Goal: Task Accomplishment & Management: Manage account settings

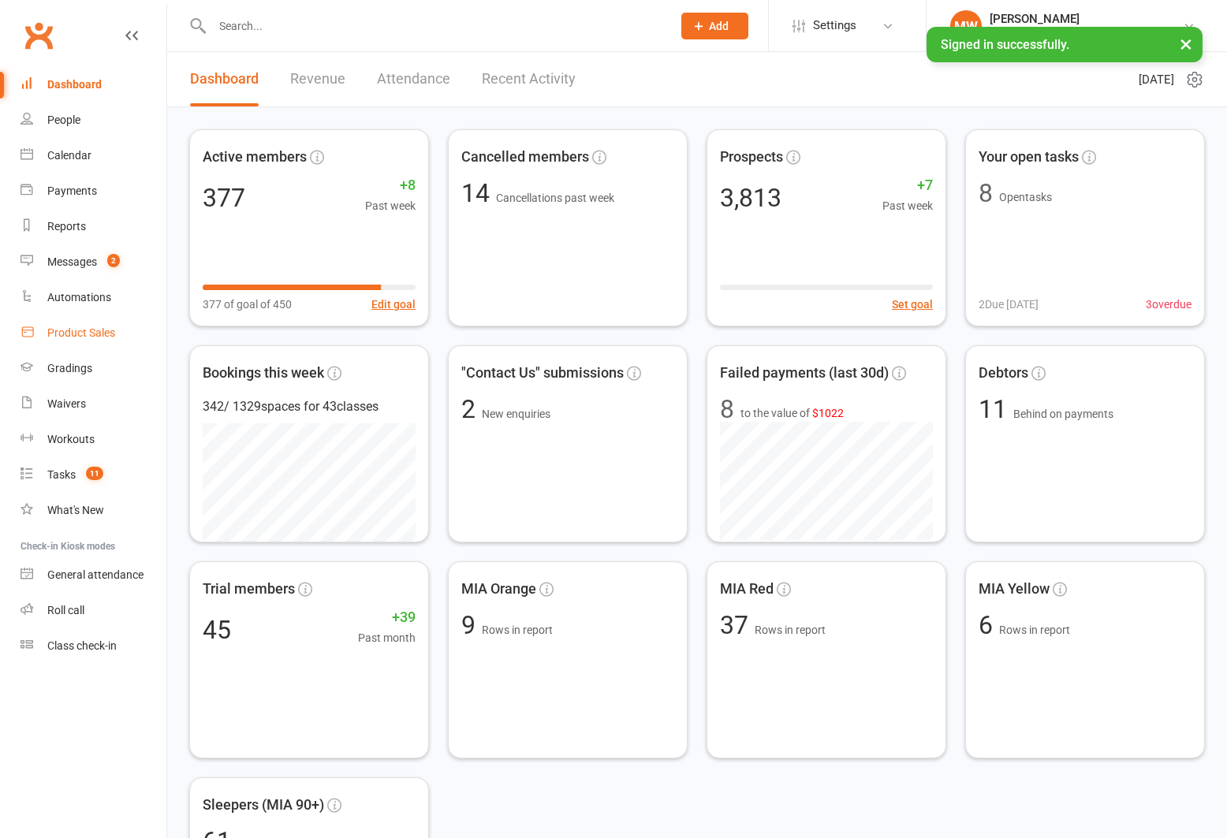
click at [99, 334] on div "Product Sales" at bounding box center [81, 333] width 68 height 13
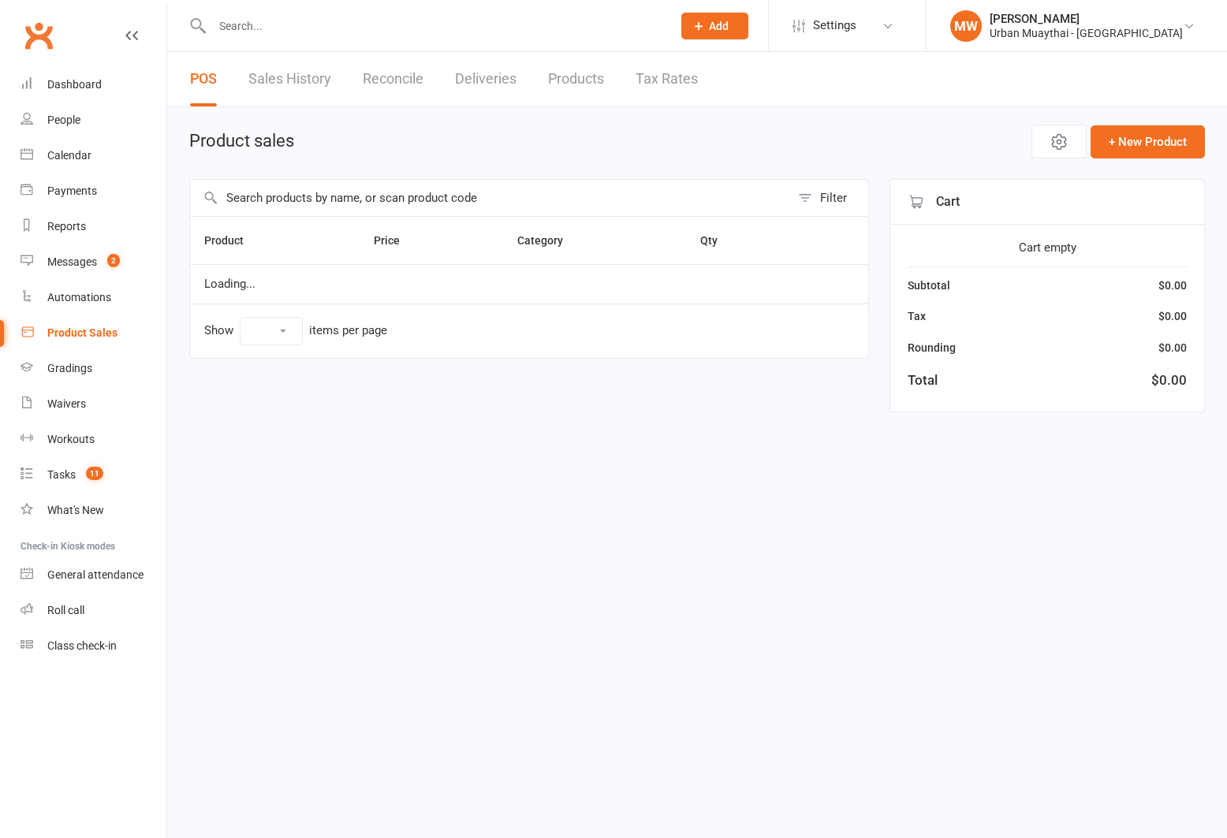
select select "50"
click at [289, 77] on link "Sales History" at bounding box center [289, 79] width 83 height 54
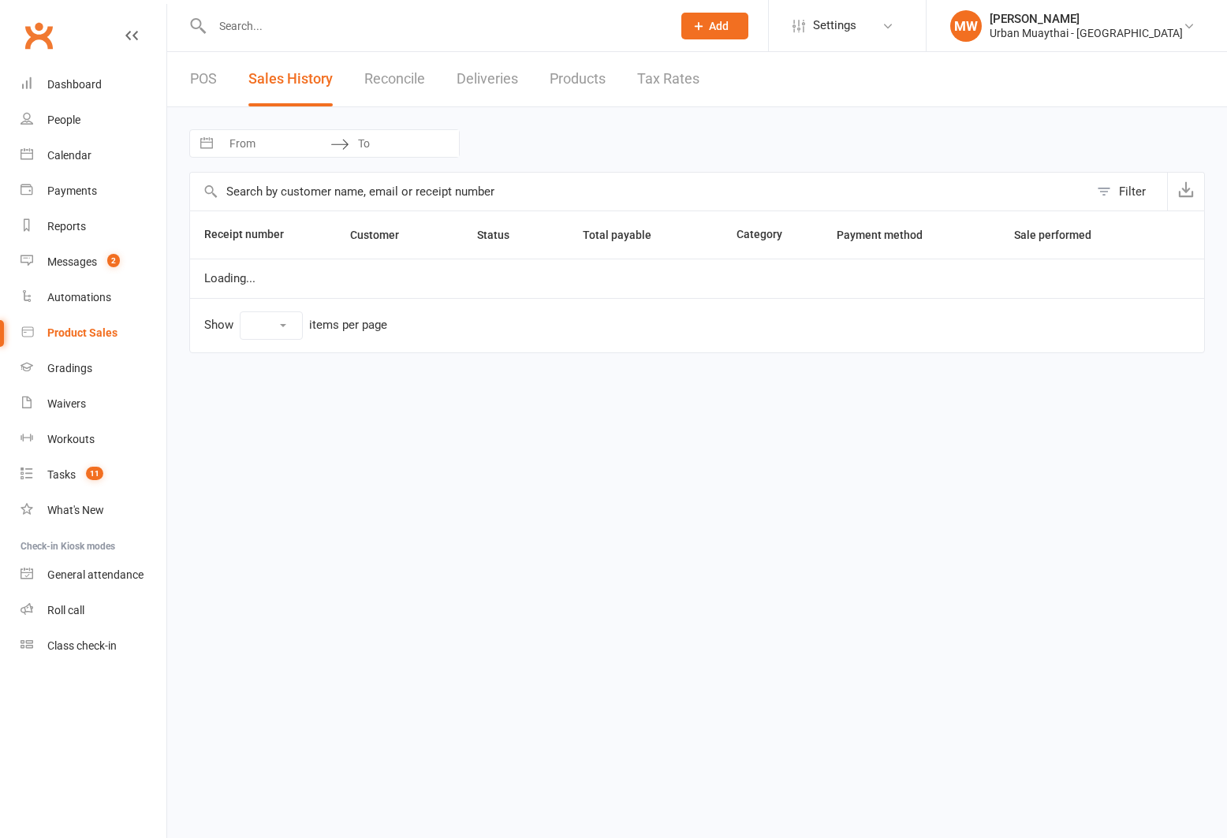
select select "100"
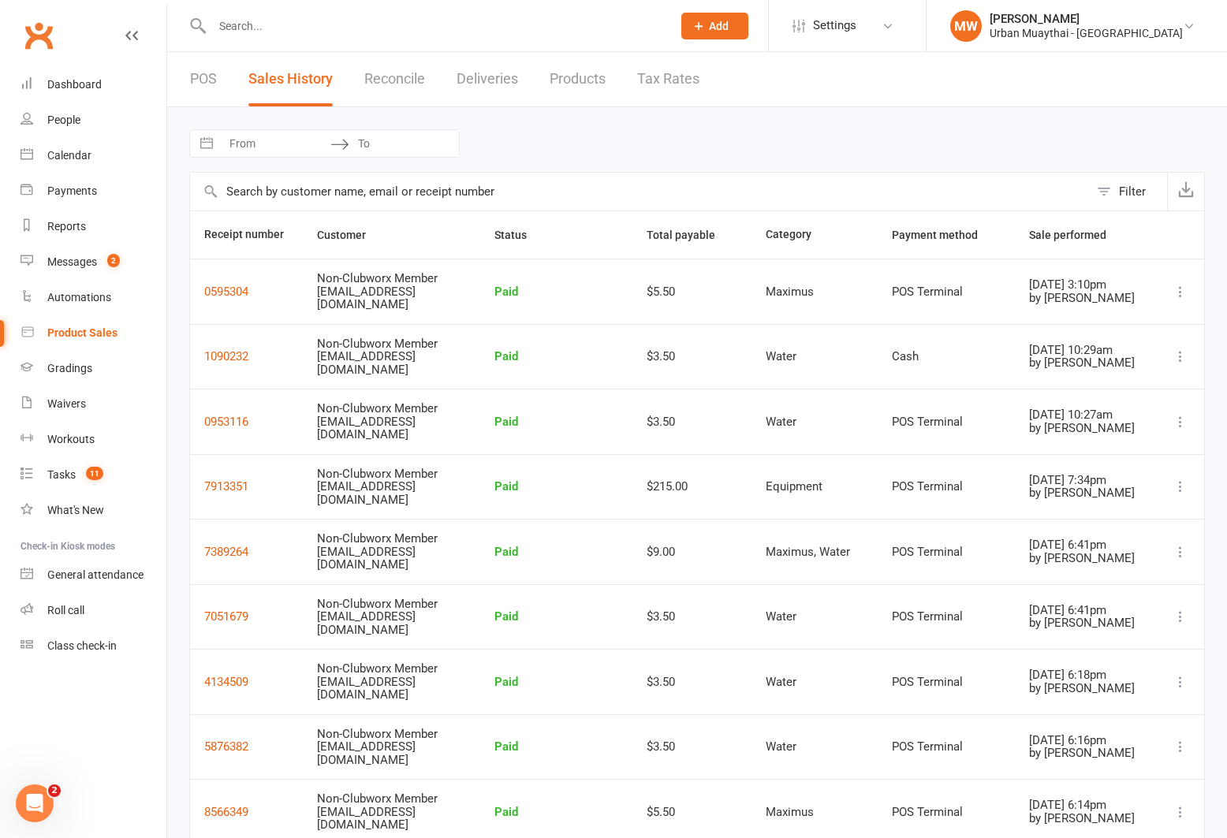
click at [209, 141] on button "Interact with the calendar and add the check-in date for your trip." at bounding box center [206, 143] width 28 height 27
select select "6"
select select "2025"
select select "7"
select select "2025"
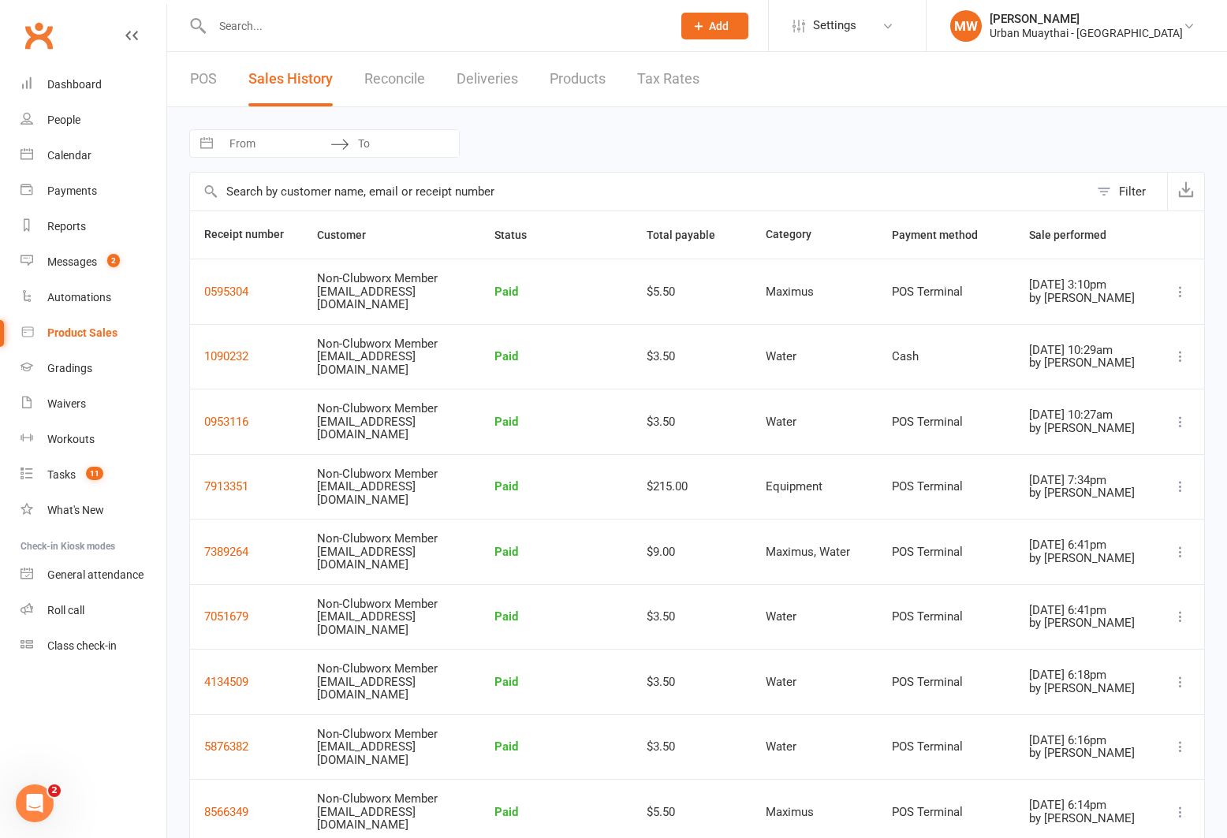
select select "8"
select select "2025"
select select "9"
select select "2025"
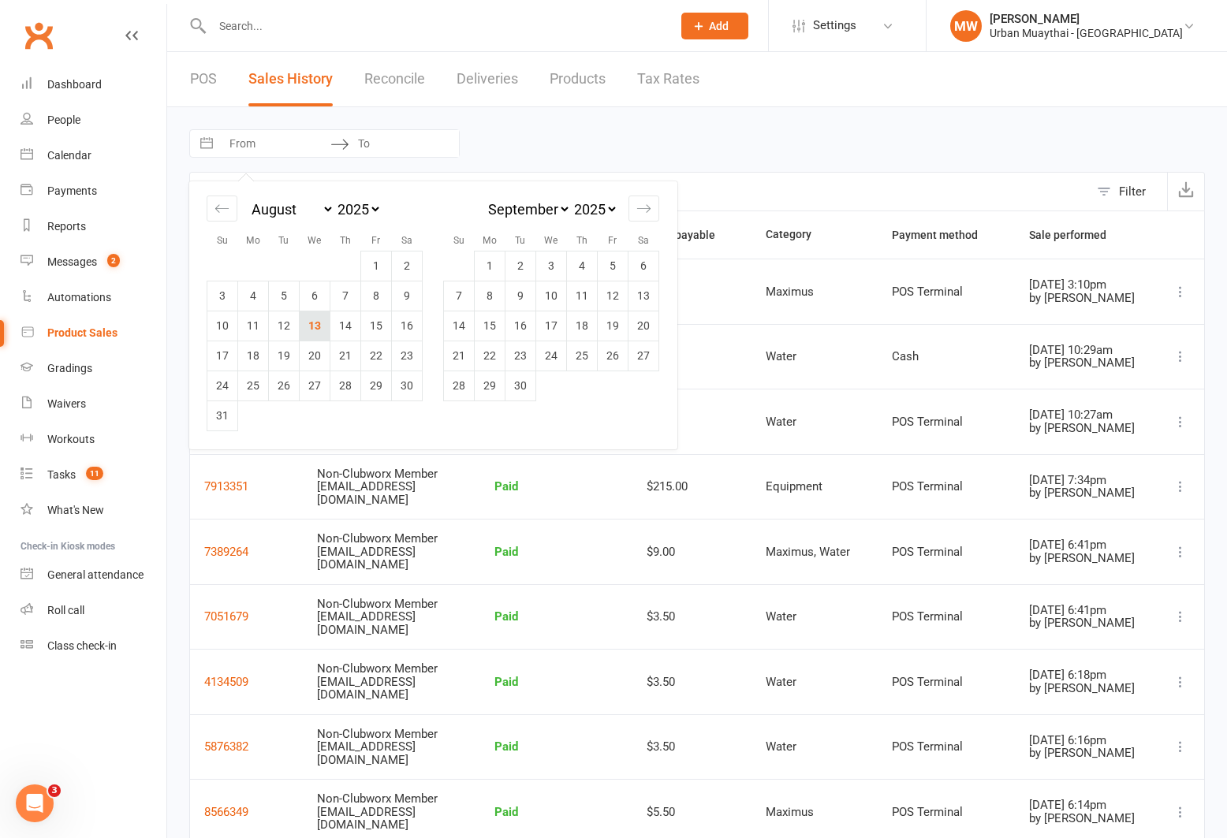
click at [324, 325] on td "13" at bounding box center [315, 326] width 31 height 30
type input "[DATE]"
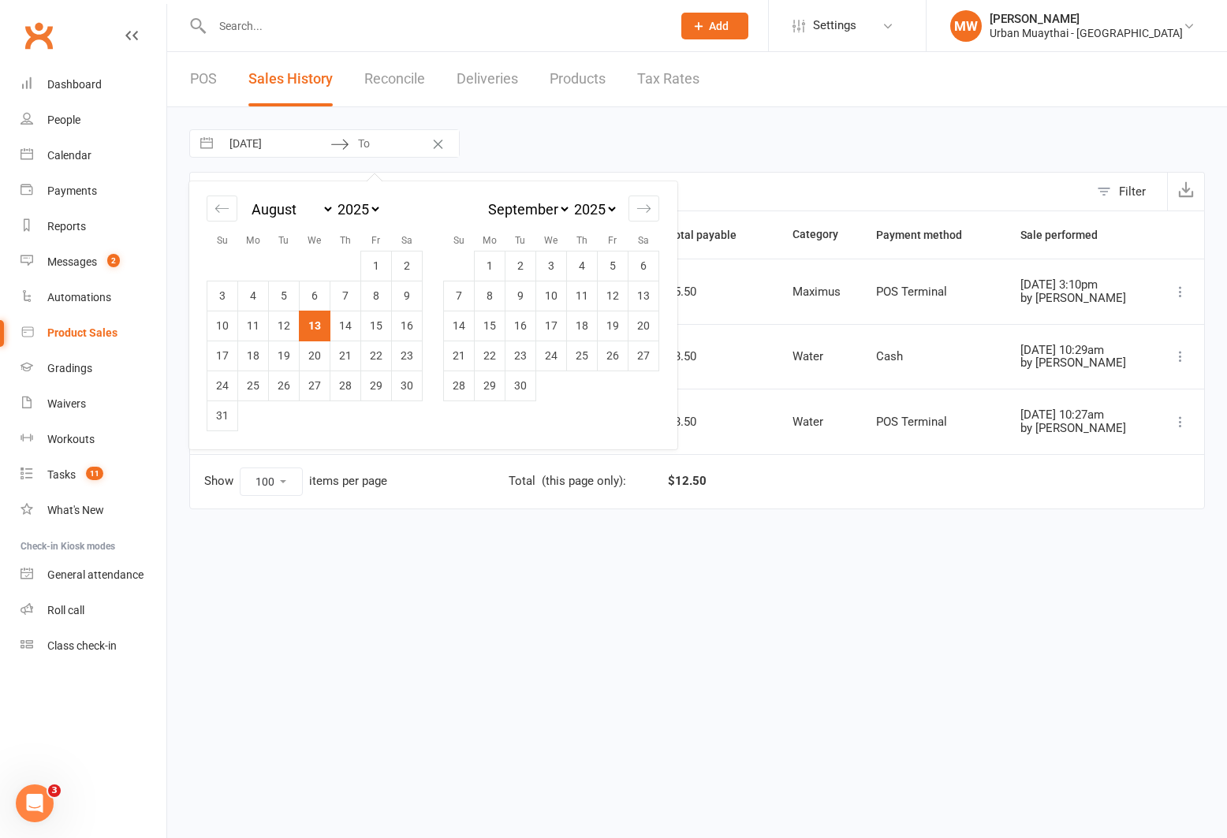
click at [868, 493] on td at bounding box center [991, 481] width 426 height 54
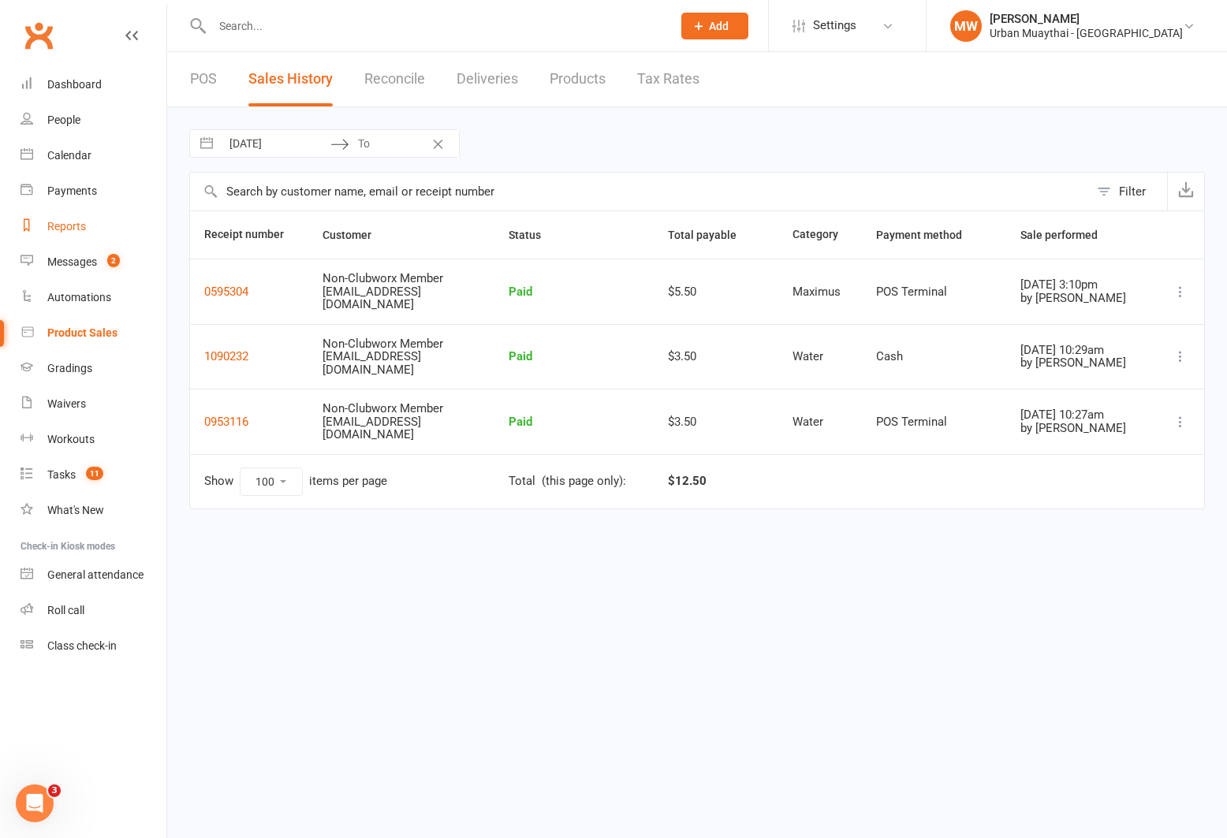
click at [69, 224] on div "Reports" at bounding box center [66, 226] width 39 height 13
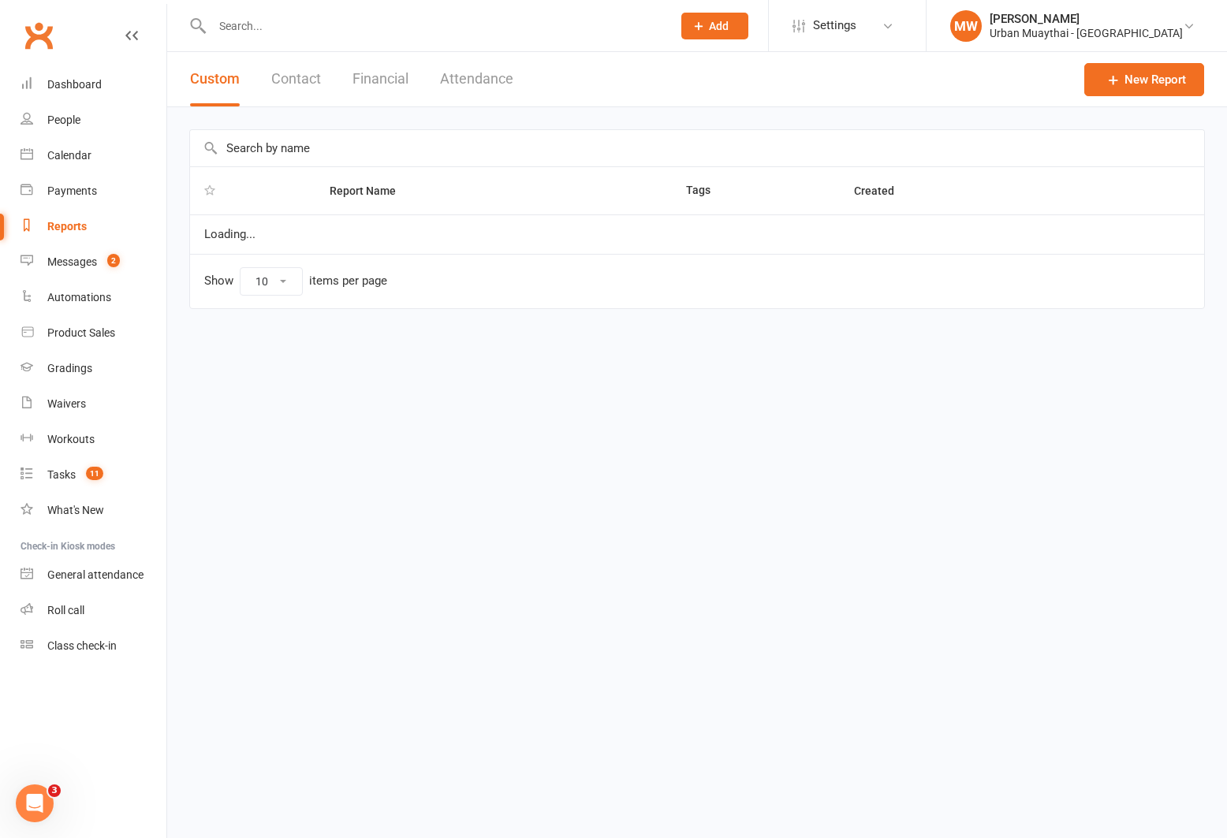
select select "100"
click at [355, 78] on button "Financial" at bounding box center [381, 79] width 56 height 54
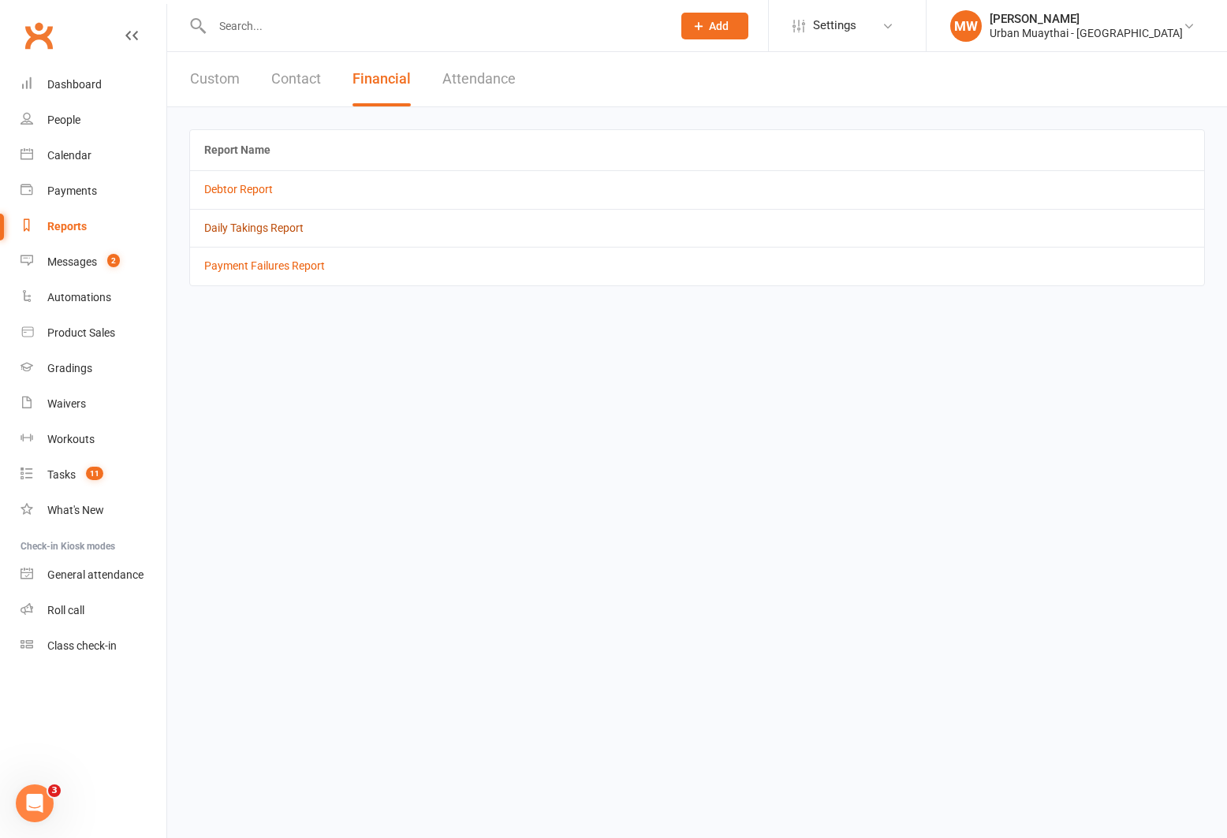
click at [289, 226] on link "Daily Takings Report" at bounding box center [253, 228] width 99 height 13
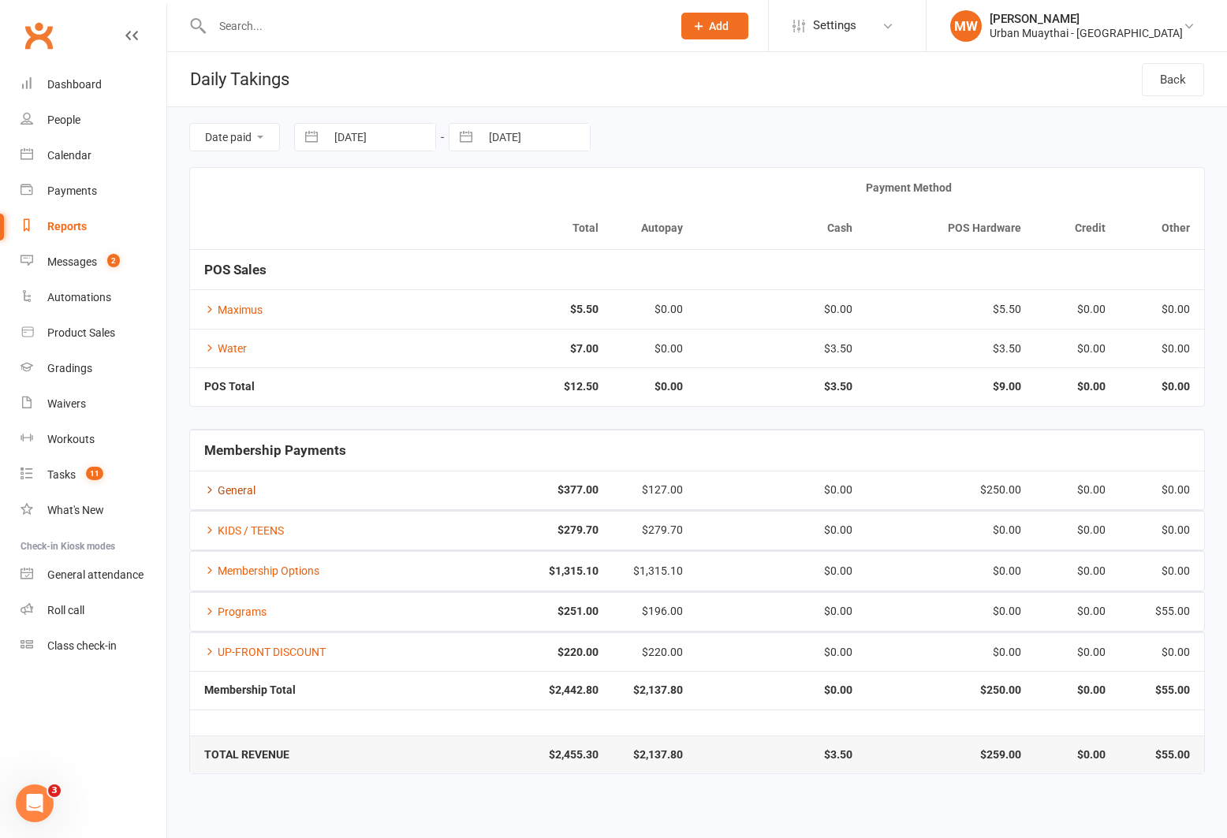
click at [242, 489] on link "General" at bounding box center [229, 490] width 51 height 13
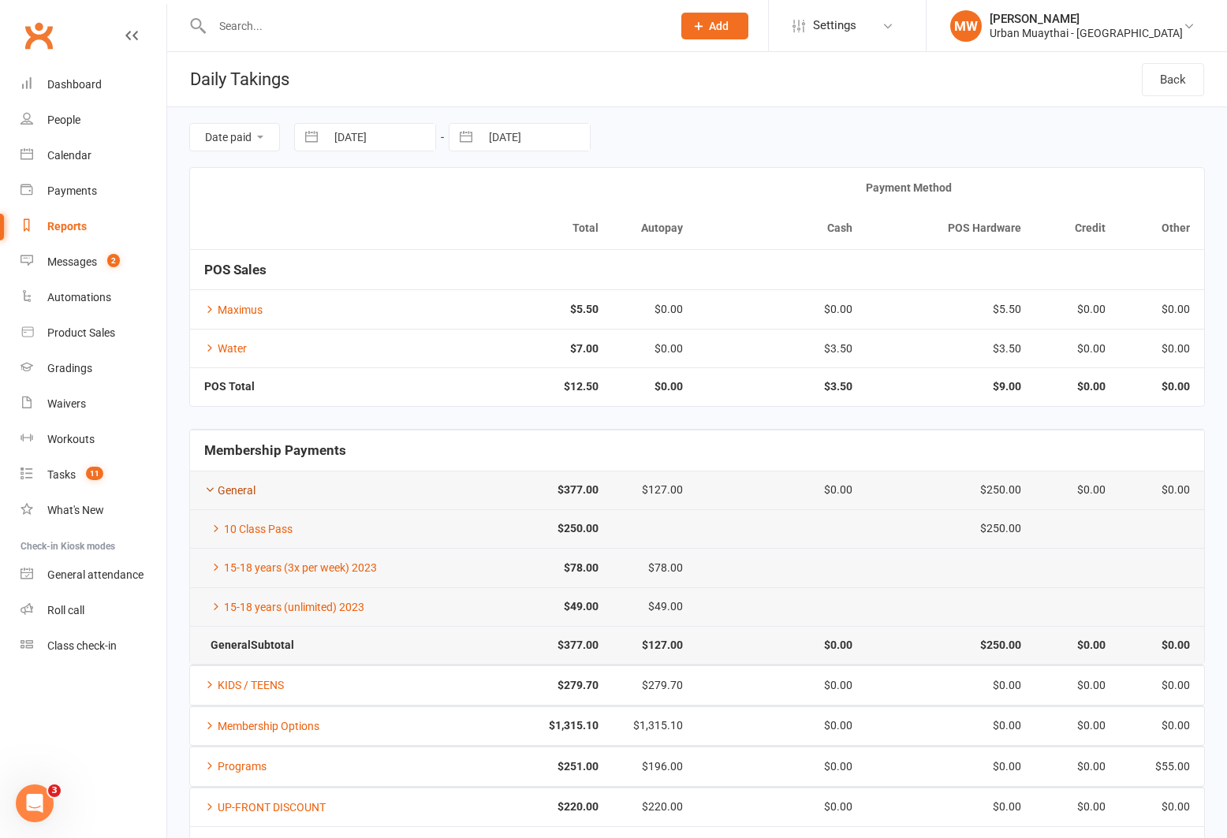
click at [242, 489] on link "General" at bounding box center [229, 490] width 51 height 13
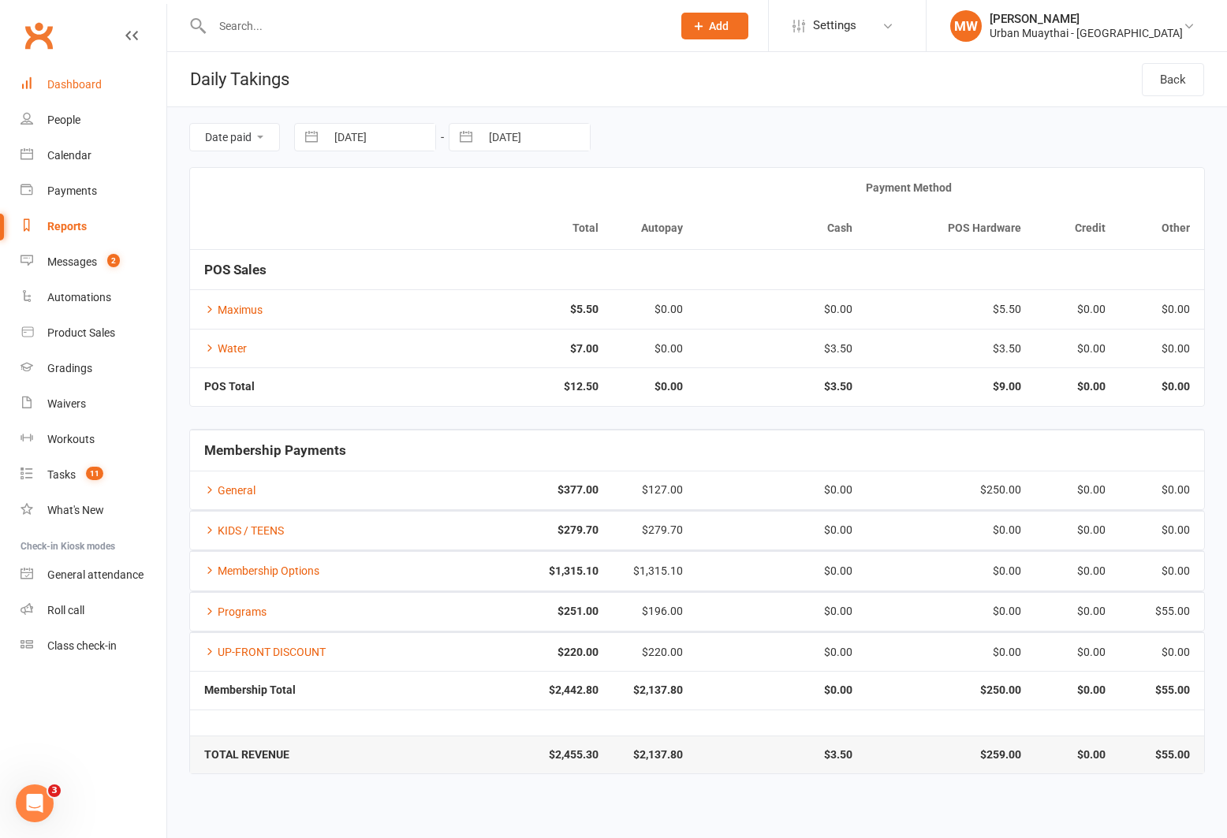
click at [73, 82] on div "Dashboard" at bounding box center [74, 84] width 54 height 13
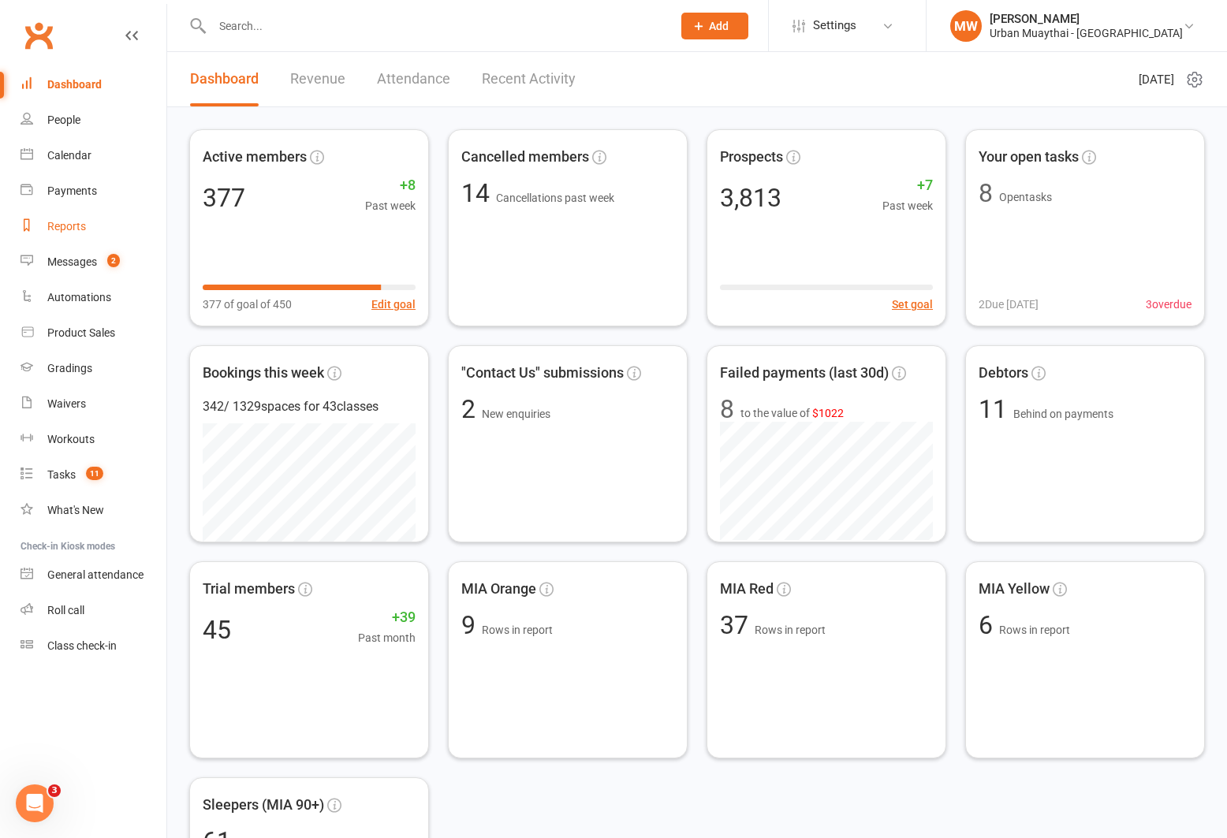
click at [61, 218] on link "Reports" at bounding box center [94, 226] width 146 height 35
select select "100"
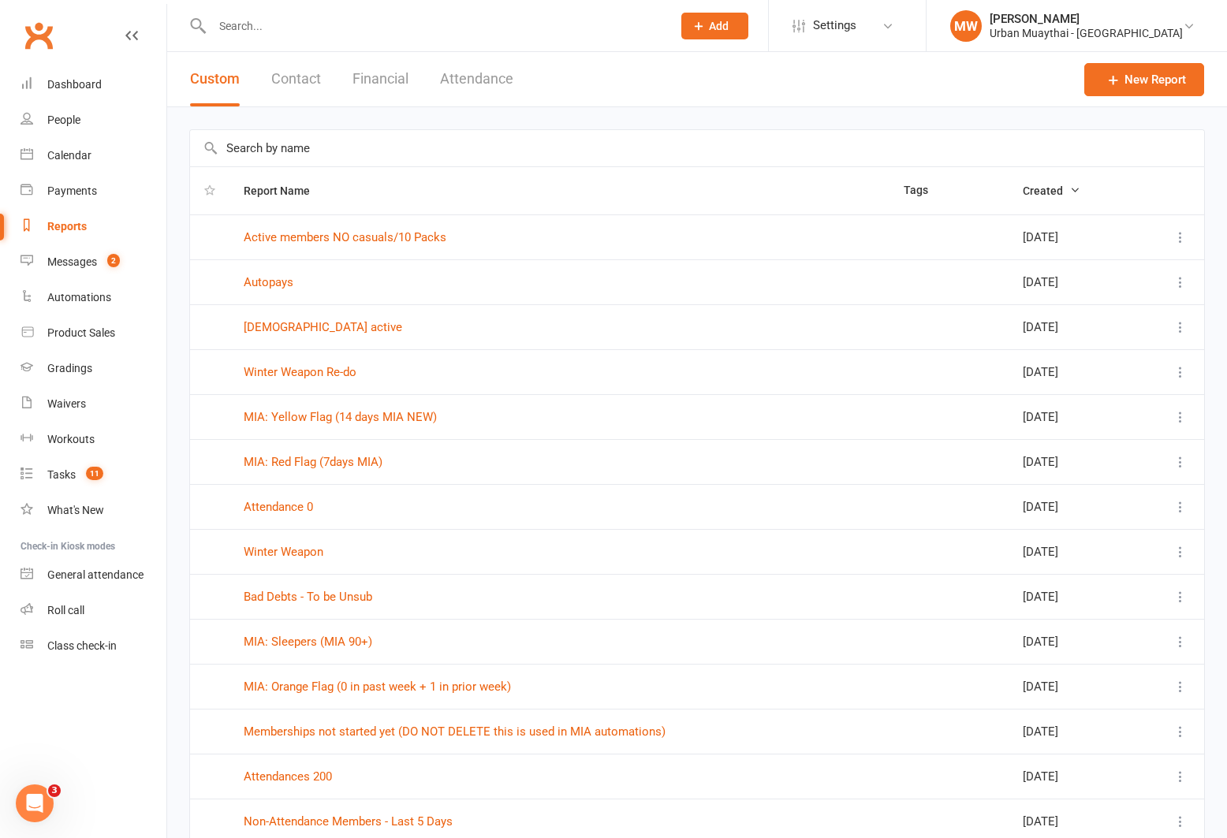
drag, startPoint x: 294, startPoint y: 75, endPoint x: 296, endPoint y: 93, distance: 18.2
click at [294, 75] on button "Contact" at bounding box center [296, 79] width 50 height 54
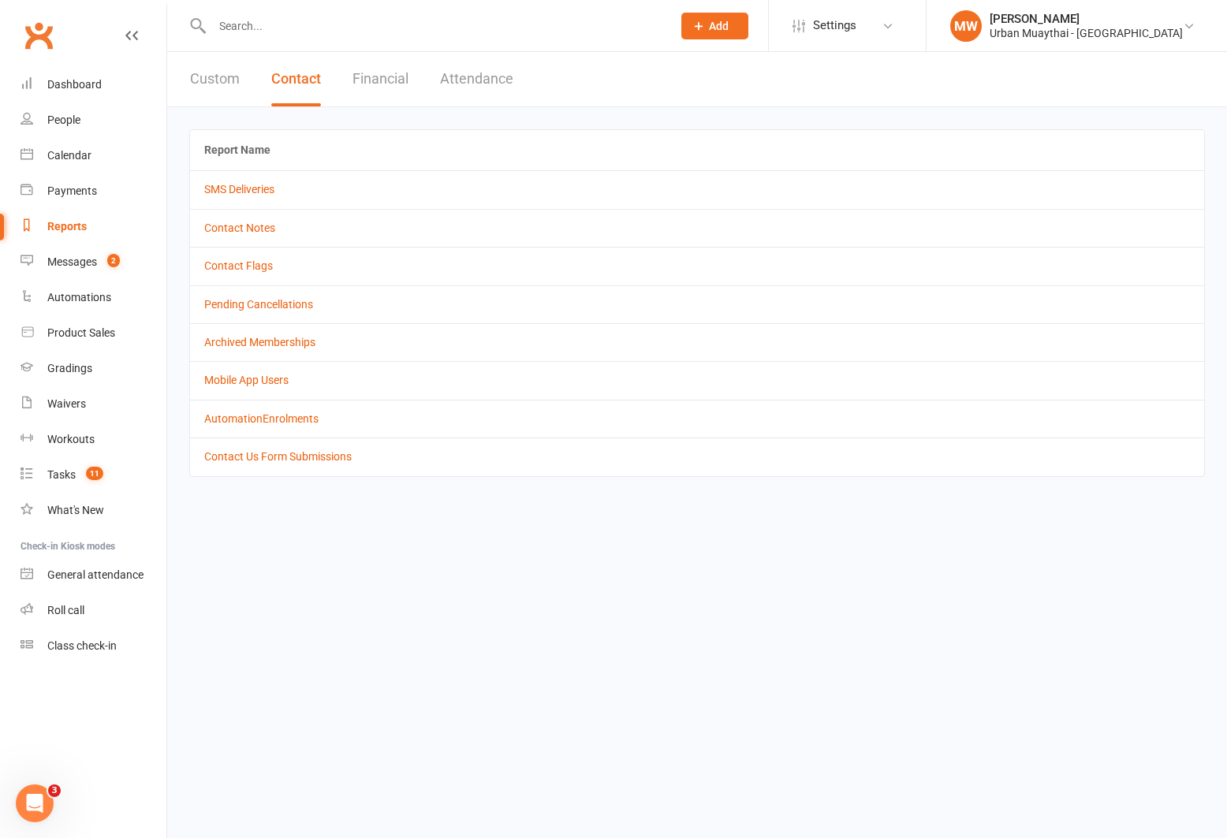
click at [372, 80] on button "Financial" at bounding box center [381, 79] width 56 height 54
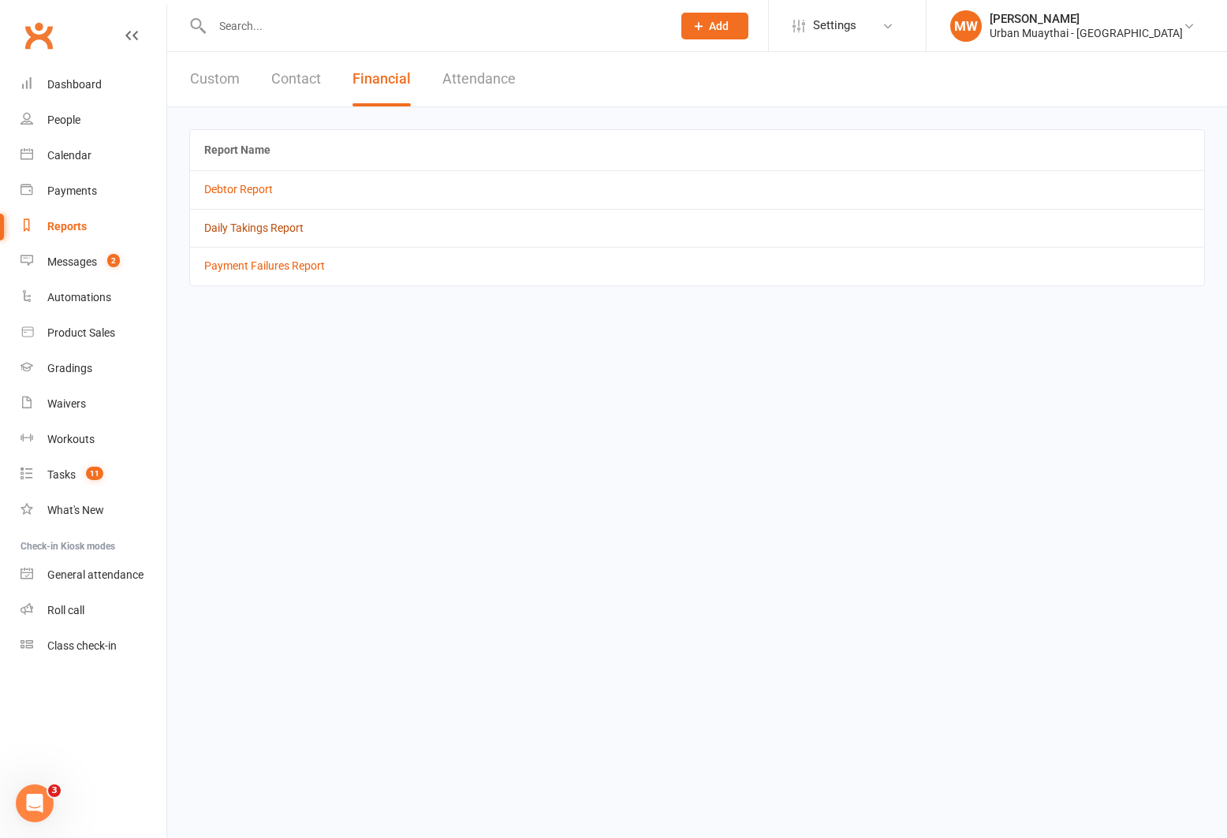
click at [275, 222] on link "Daily Takings Report" at bounding box center [253, 228] width 99 height 13
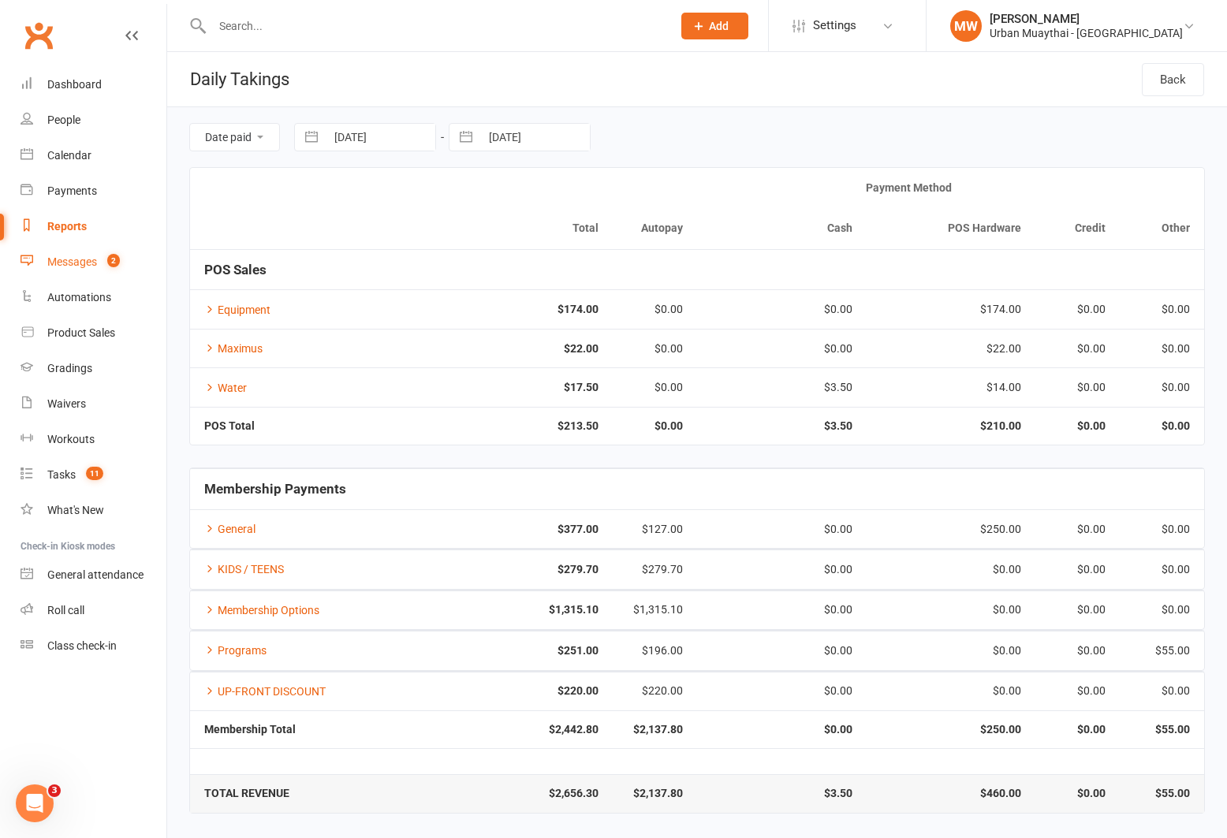
click at [73, 259] on div "Messages" at bounding box center [72, 262] width 50 height 13
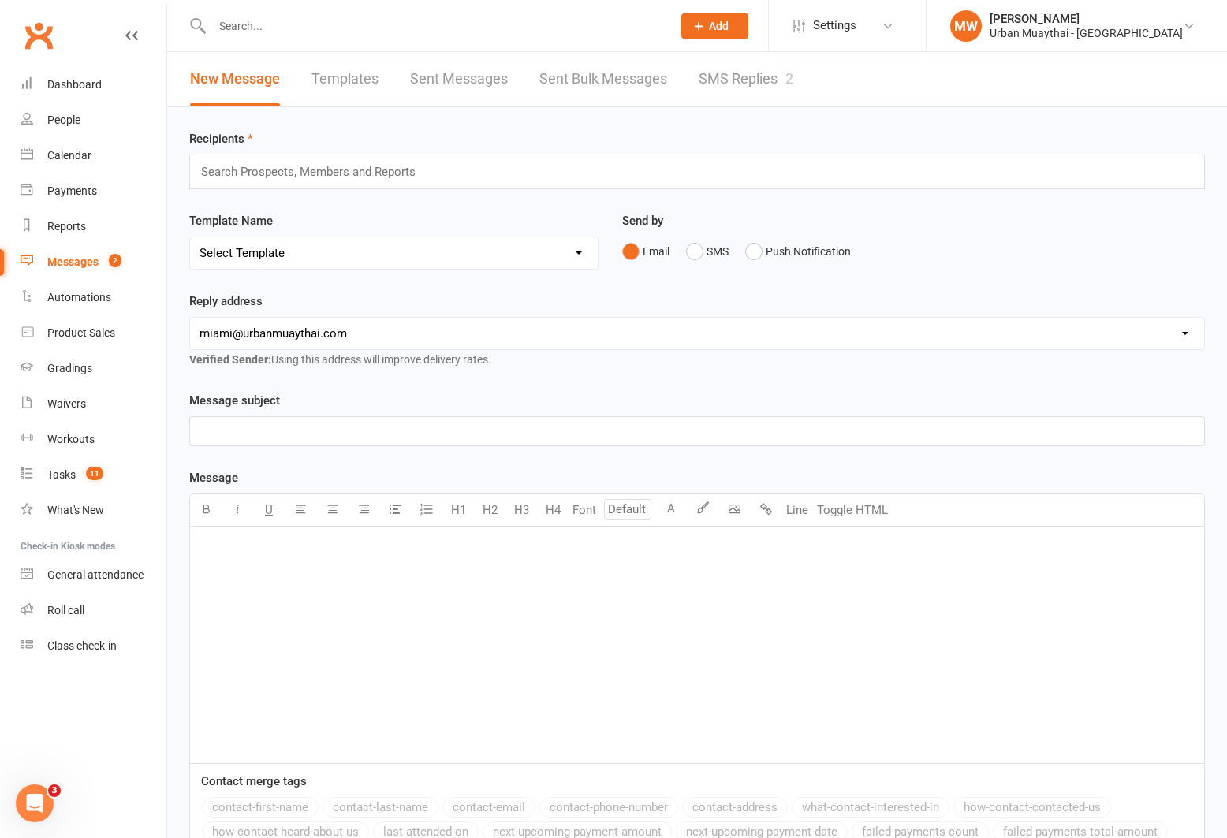
click at [715, 71] on link "SMS Replies 2" at bounding box center [746, 79] width 95 height 54
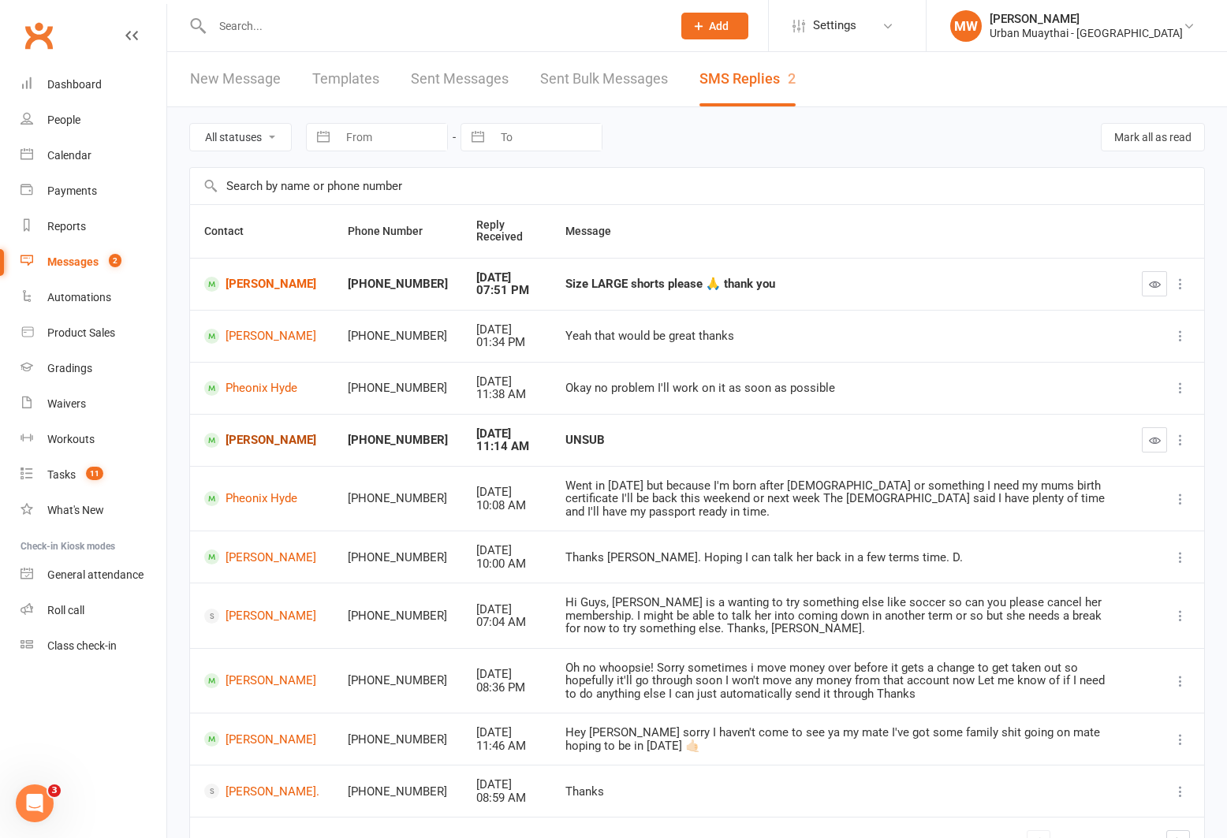
click at [254, 435] on link "[PERSON_NAME]" at bounding box center [261, 440] width 115 height 15
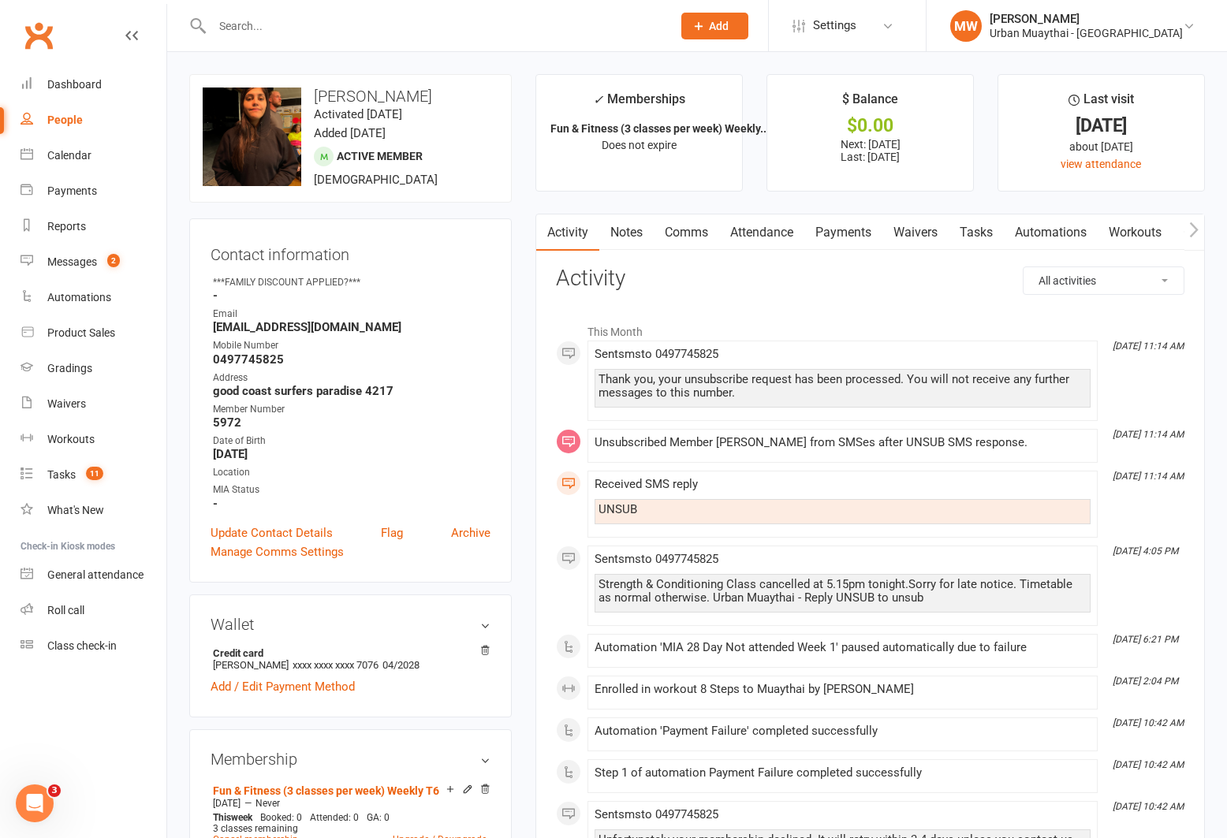
click at [768, 232] on link "Attendance" at bounding box center [761, 233] width 85 height 36
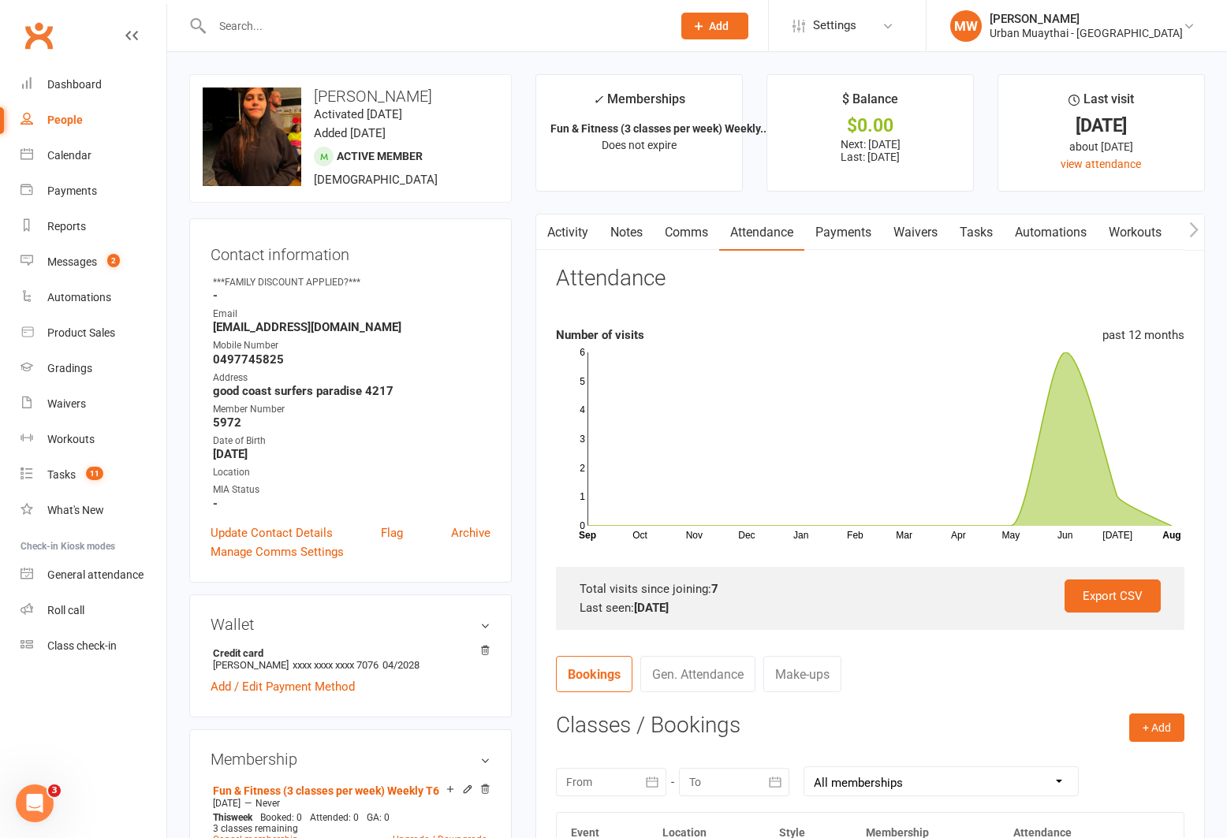
click at [850, 232] on link "Payments" at bounding box center [843, 233] width 78 height 36
